Goal: Task Accomplishment & Management: Manage account settings

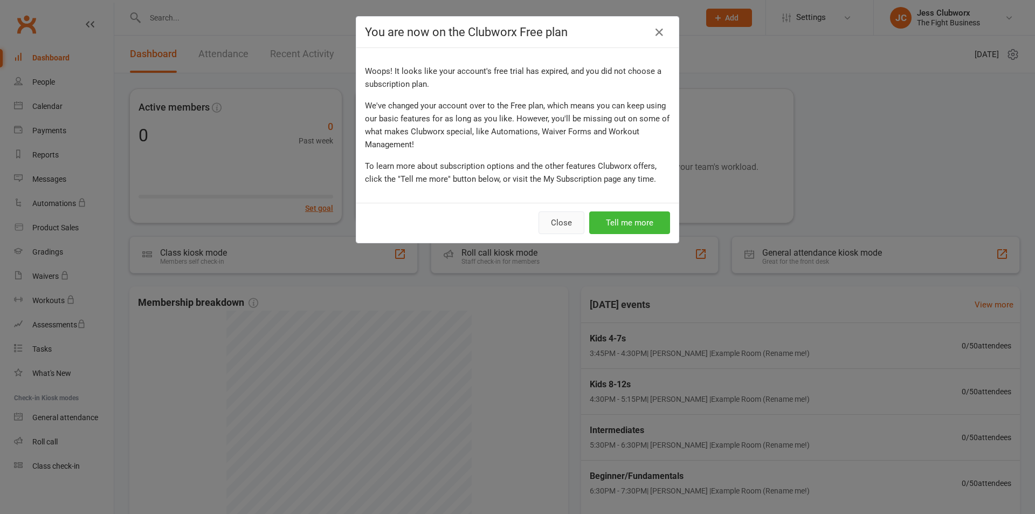
click at [563, 222] on button "Close" at bounding box center [561, 222] width 46 height 23
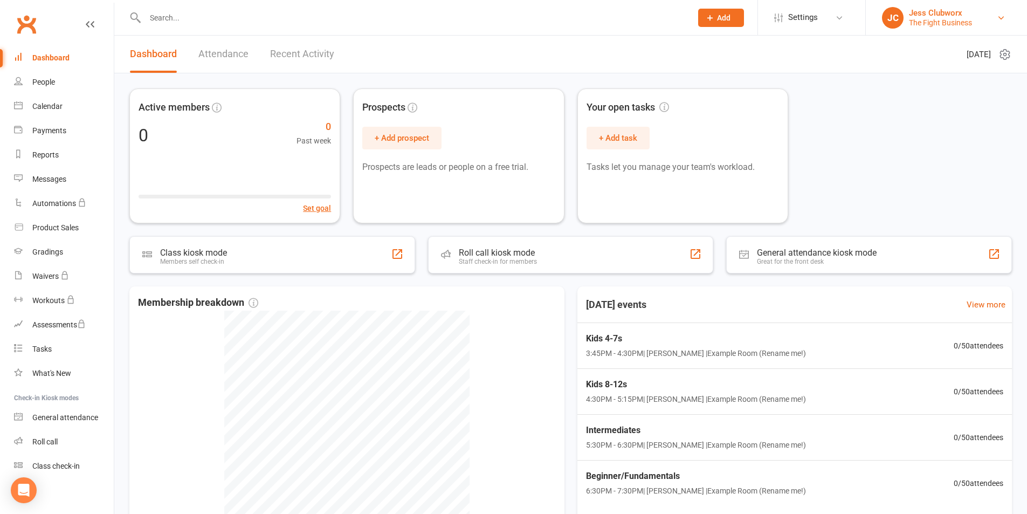
click at [928, 18] on div "The Fight Business" at bounding box center [940, 23] width 63 height 10
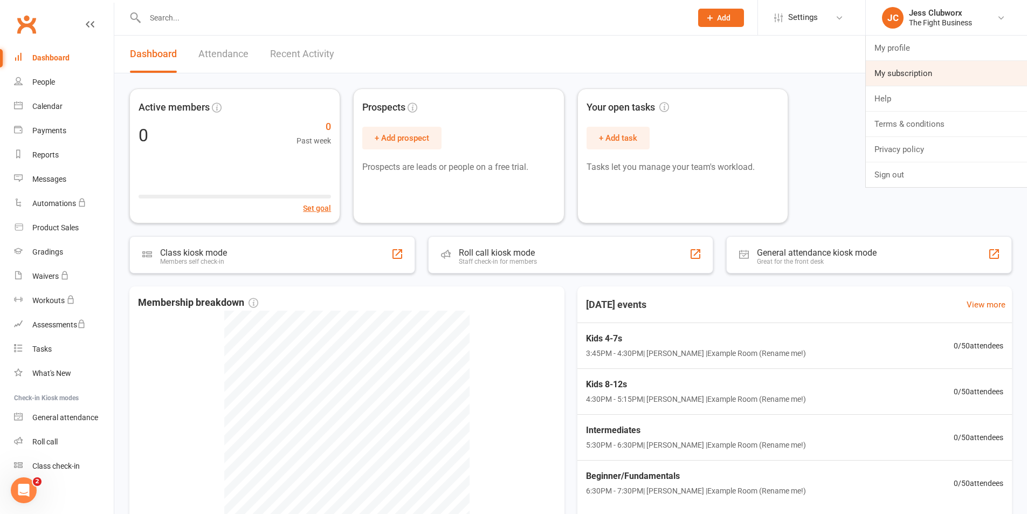
click at [907, 75] on link "My subscription" at bounding box center [946, 73] width 161 height 25
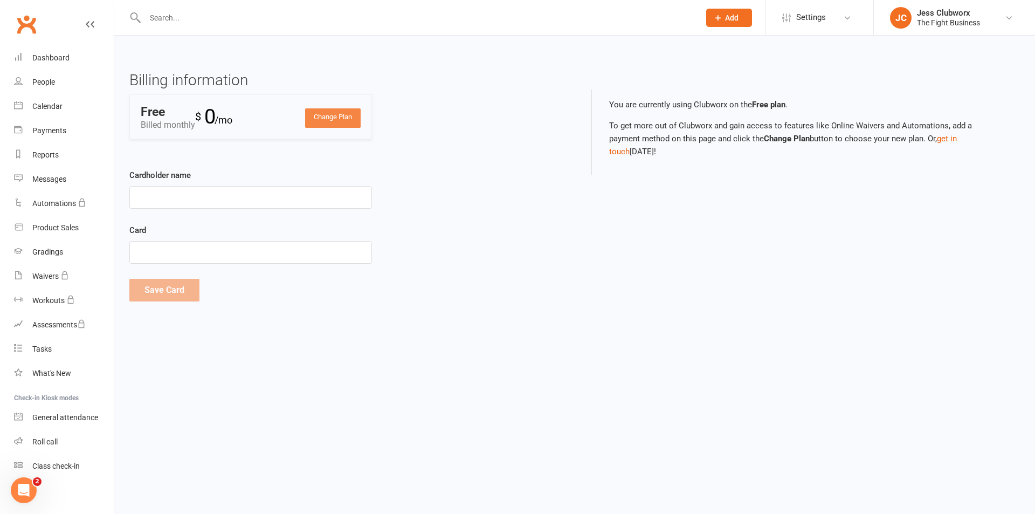
click at [337, 125] on link "Change Plan" at bounding box center [333, 117] width 56 height 19
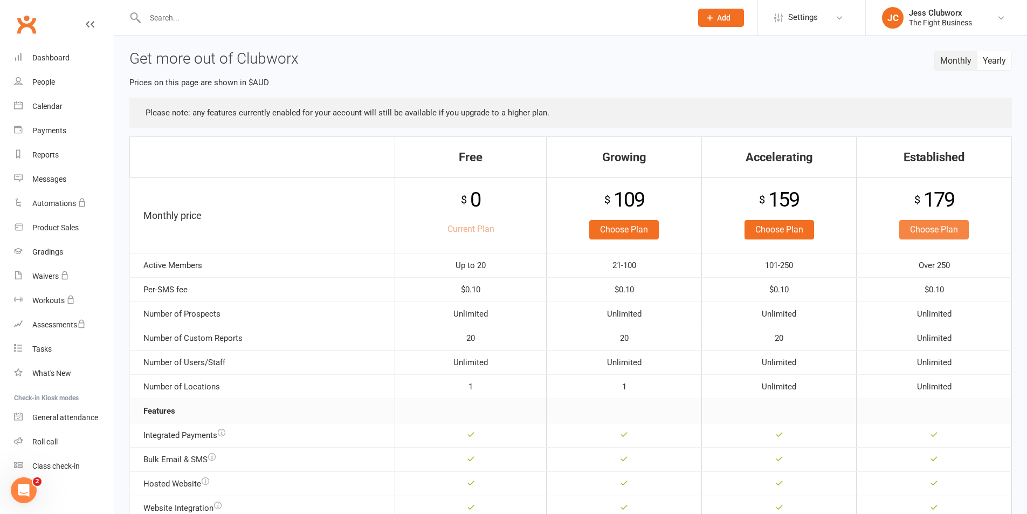
click at [949, 232] on link "Choose Plan" at bounding box center [934, 229] width 70 height 19
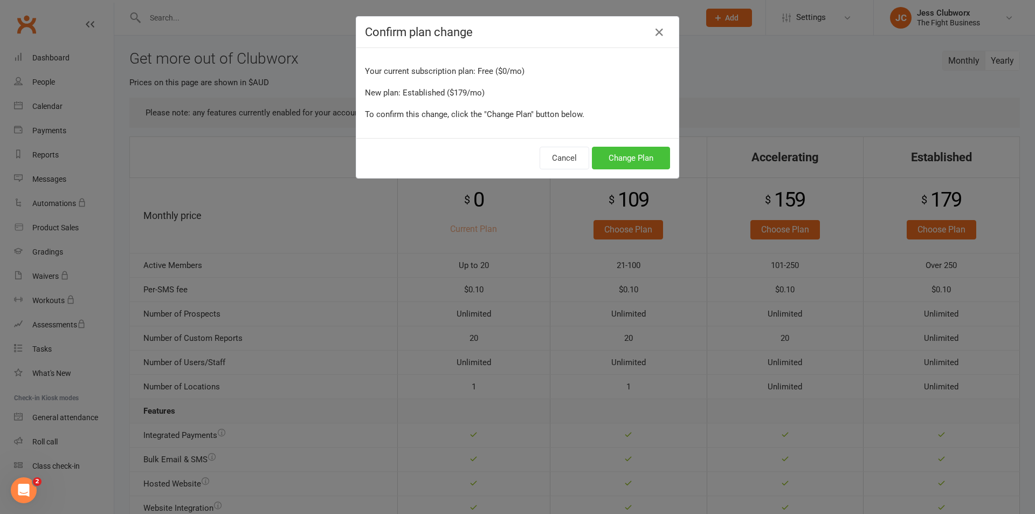
click at [616, 161] on button "Change Plan" at bounding box center [631, 158] width 78 height 23
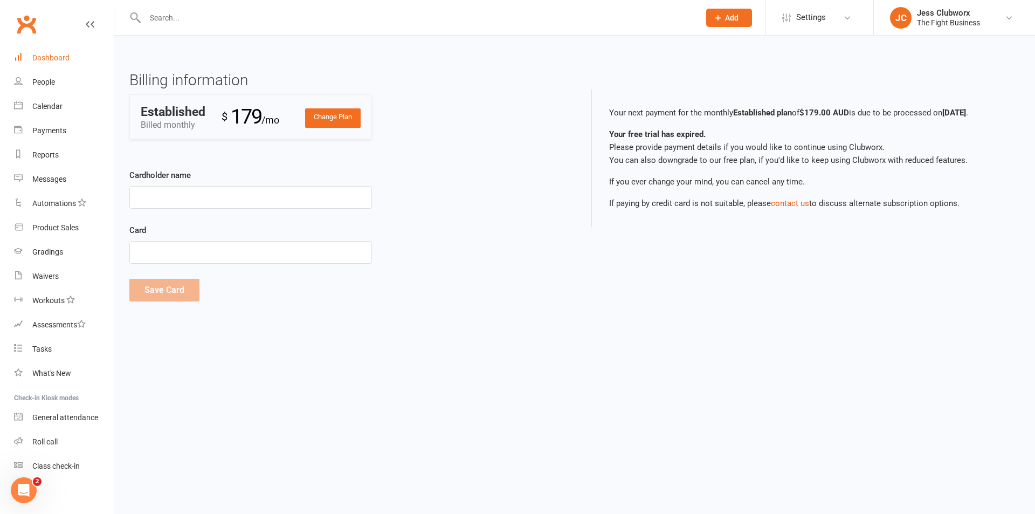
click at [71, 58] on link "Dashboard" at bounding box center [64, 58] width 100 height 24
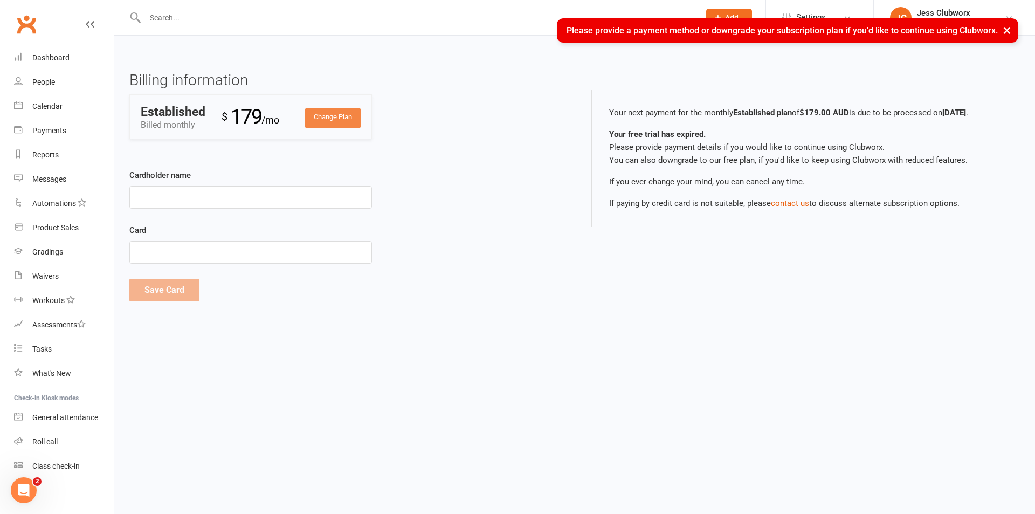
click at [327, 116] on link "Change Plan" at bounding box center [333, 117] width 56 height 19
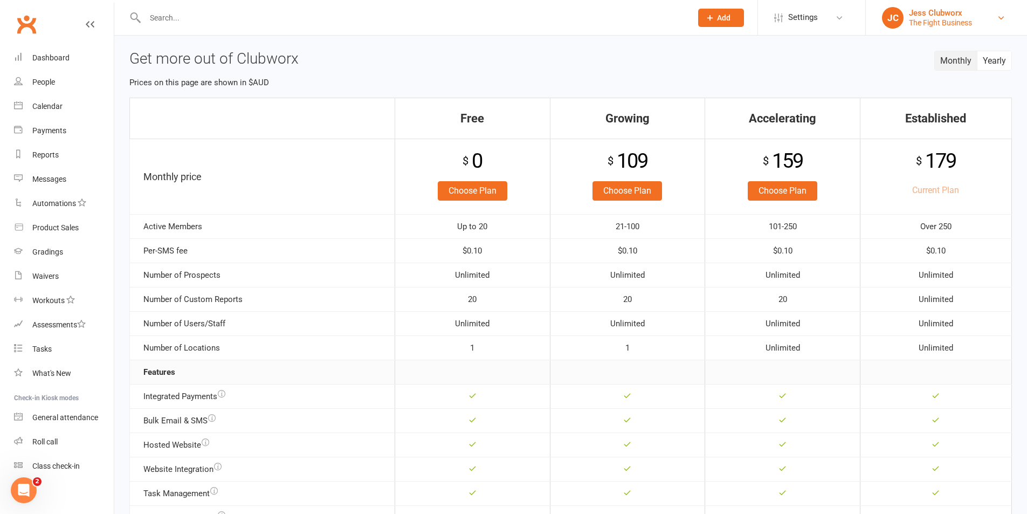
click at [902, 12] on link "JC Jess Clubworx The Fight Business" at bounding box center [946, 18] width 129 height 22
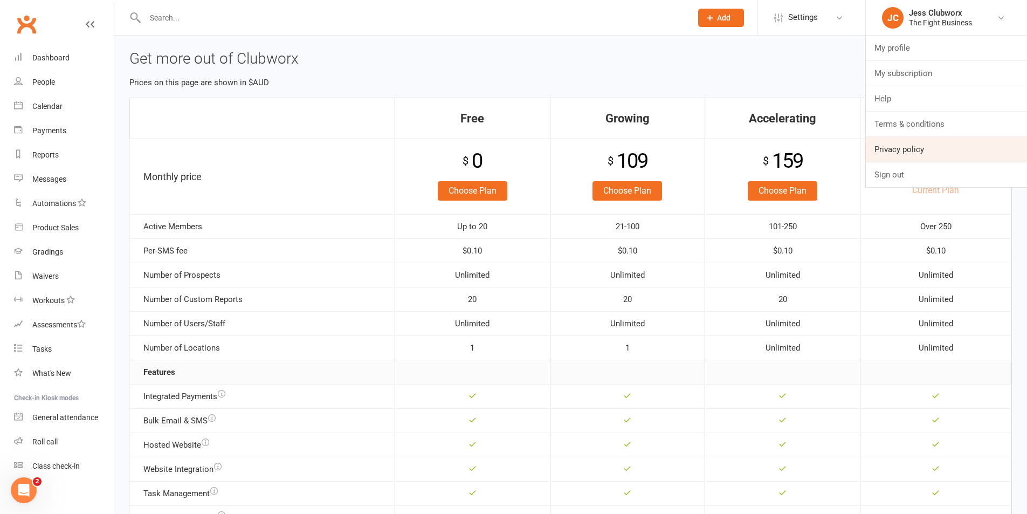
click at [921, 142] on link "Privacy policy" at bounding box center [946, 149] width 161 height 25
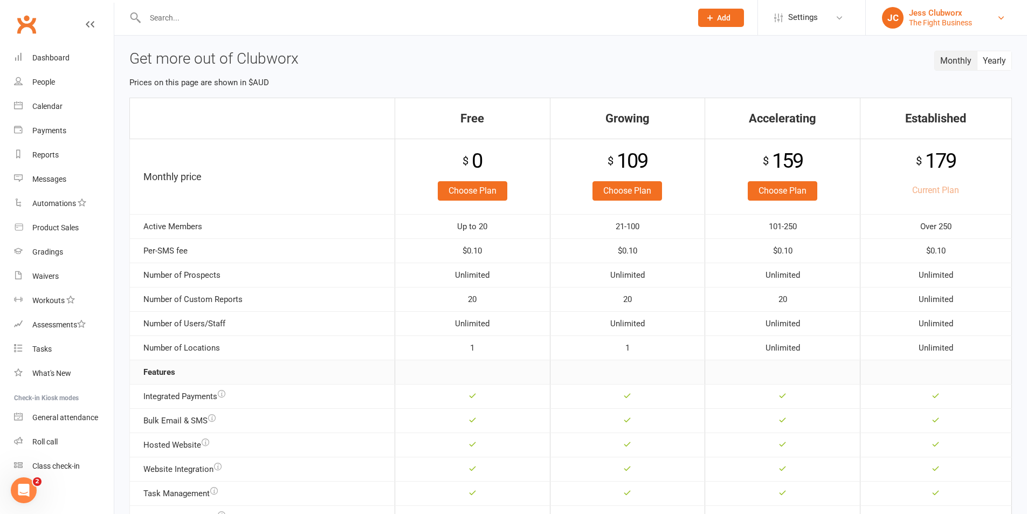
click at [921, 18] on div "The Fight Business" at bounding box center [940, 23] width 63 height 10
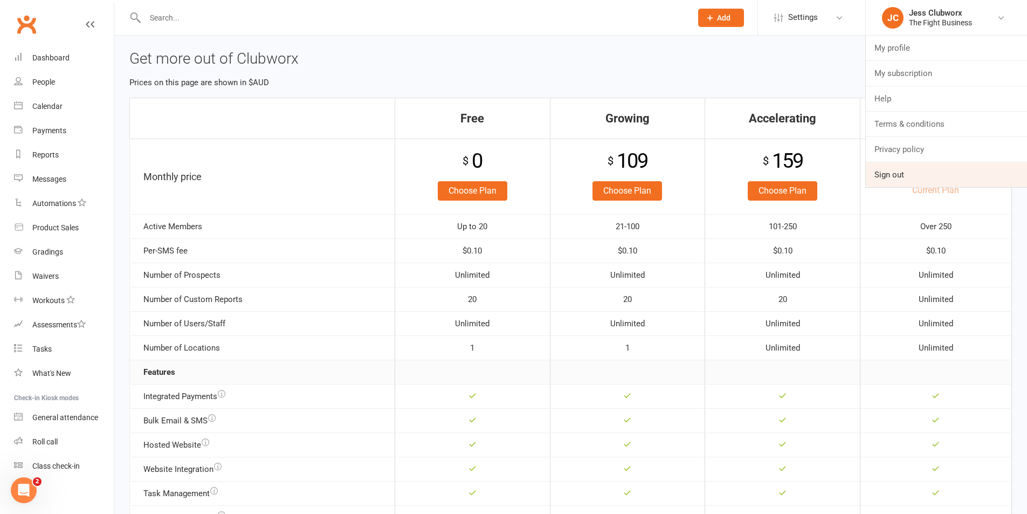
click at [896, 175] on link "Sign out" at bounding box center [946, 174] width 161 height 25
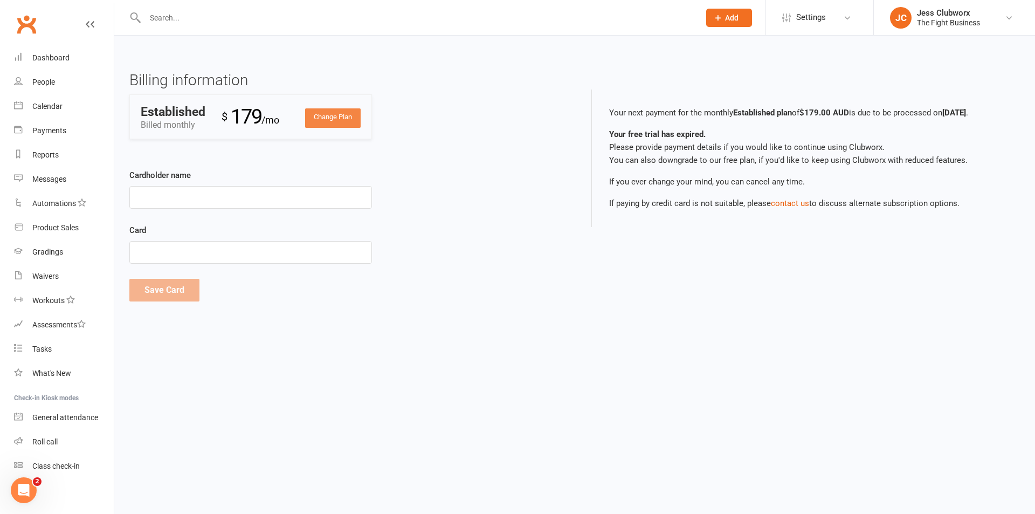
click at [338, 119] on link "Change Plan" at bounding box center [333, 117] width 56 height 19
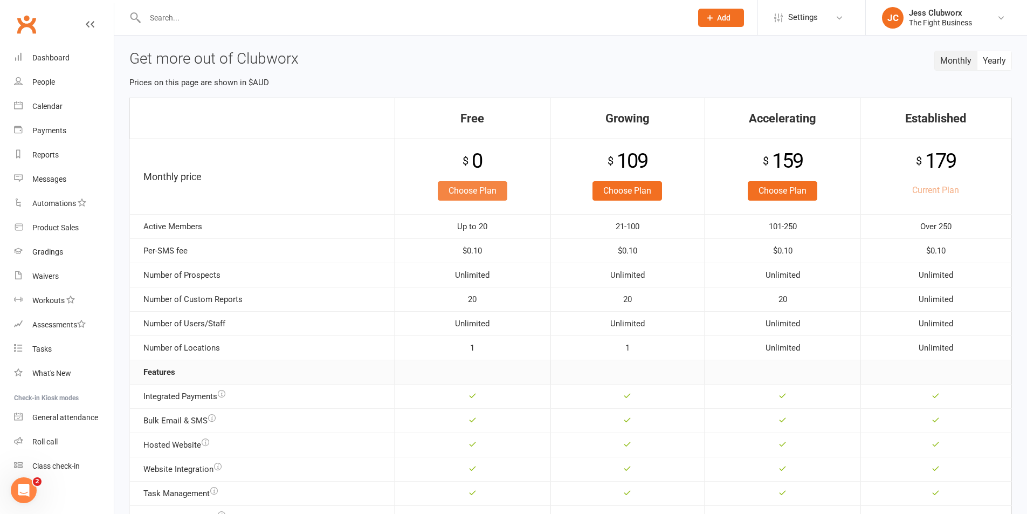
click at [492, 194] on link "Choose Plan" at bounding box center [473, 190] width 70 height 19
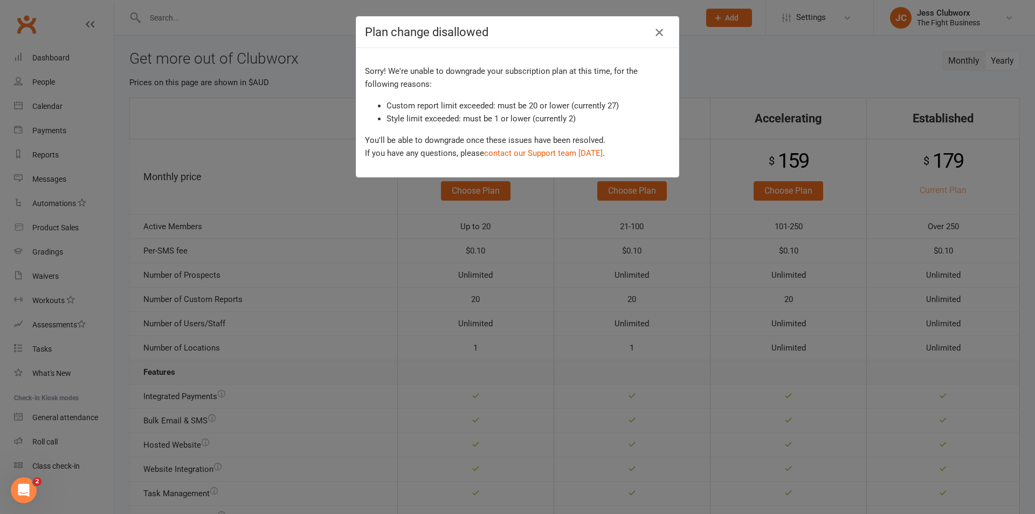
click at [657, 32] on icon "button" at bounding box center [659, 32] width 13 height 13
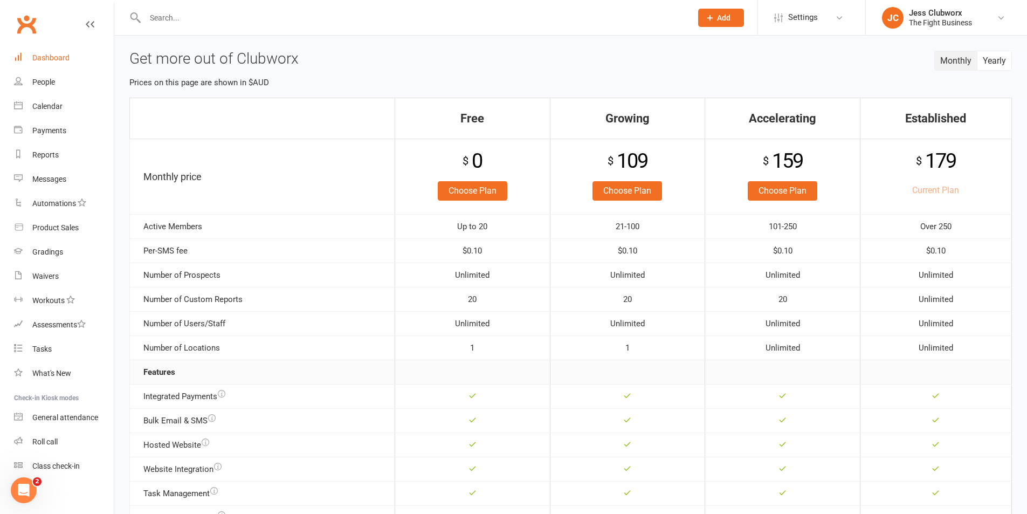
click at [52, 56] on div "Dashboard" at bounding box center [50, 57] width 37 height 9
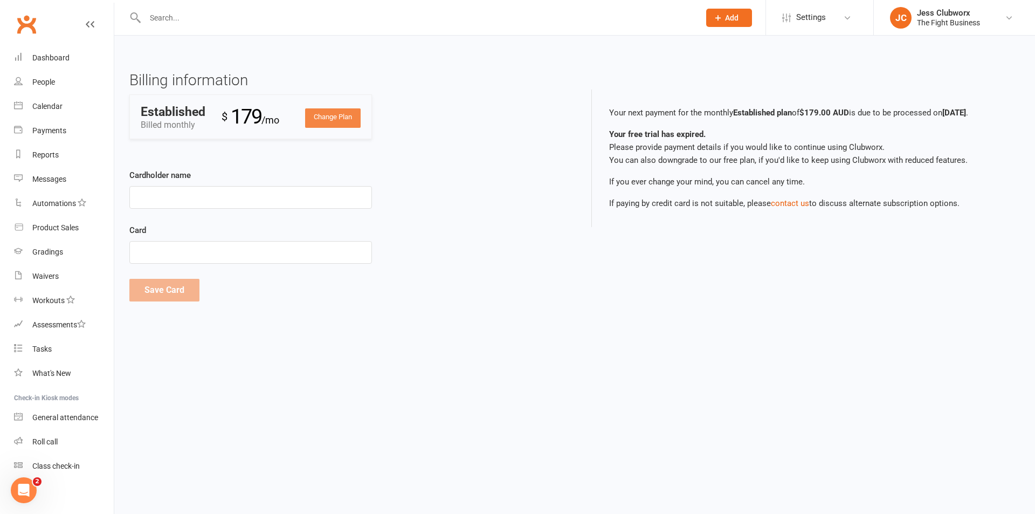
click at [333, 113] on link "Change Plan" at bounding box center [333, 117] width 56 height 19
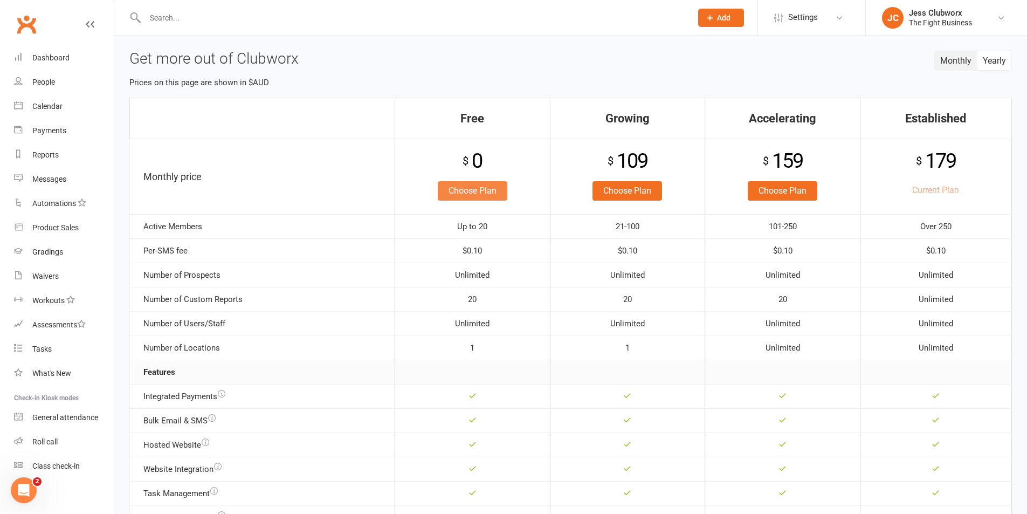
click at [459, 189] on link "Choose Plan" at bounding box center [473, 190] width 70 height 19
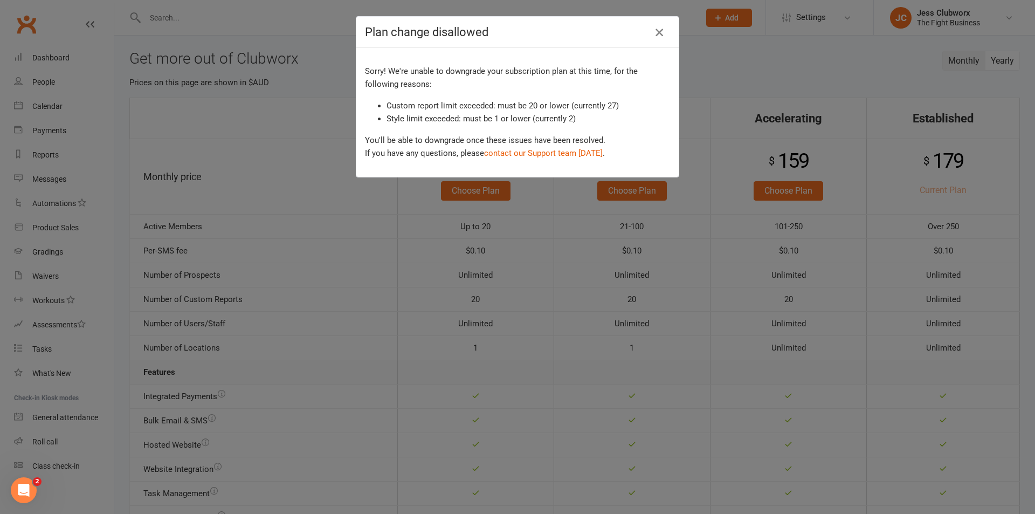
click at [660, 26] on icon "button" at bounding box center [659, 32] width 13 height 13
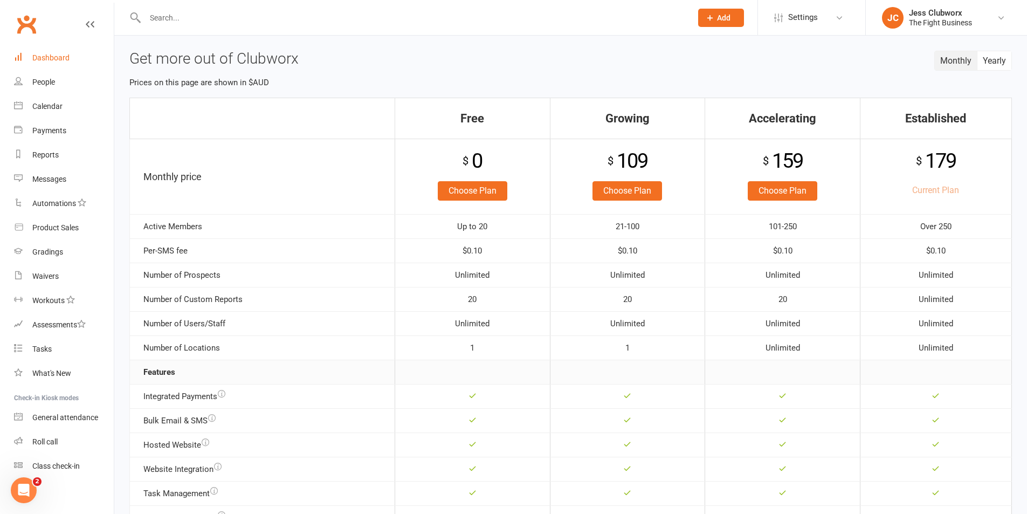
click at [64, 56] on div "Dashboard" at bounding box center [50, 57] width 37 height 9
